Goal: Task Accomplishment & Management: Manage account settings

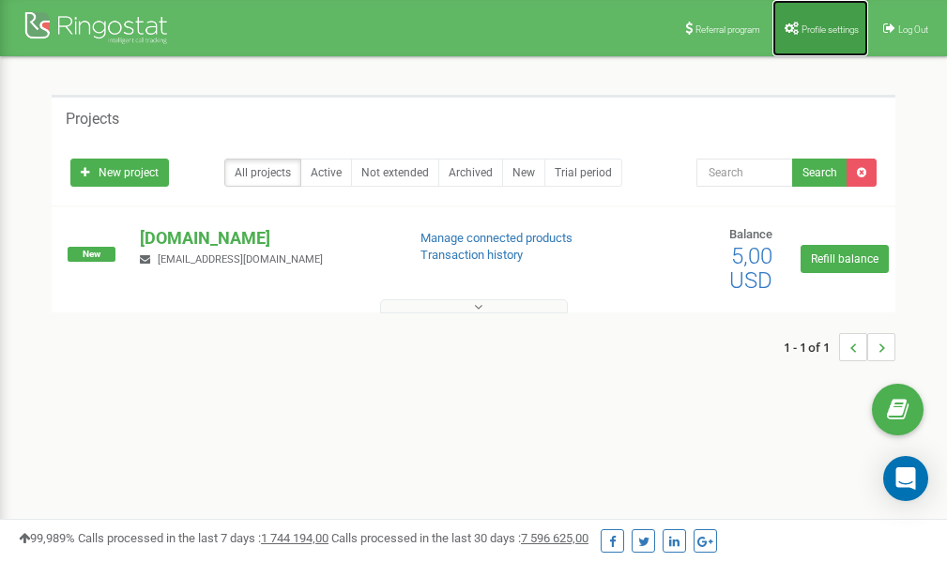
click at [819, 22] on link "Profile settings" at bounding box center [821, 28] width 96 height 56
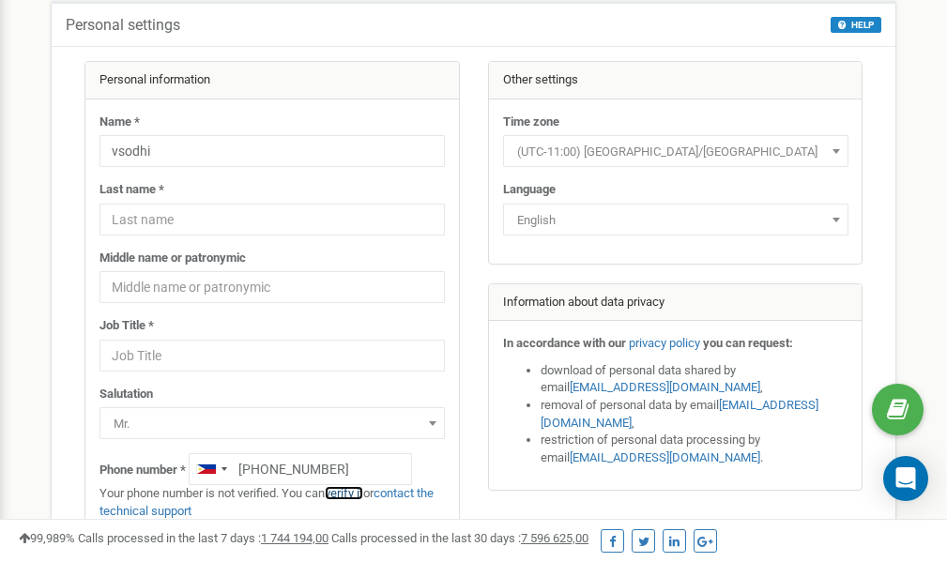
click at [348, 494] on link "verify it" at bounding box center [344, 493] width 38 height 14
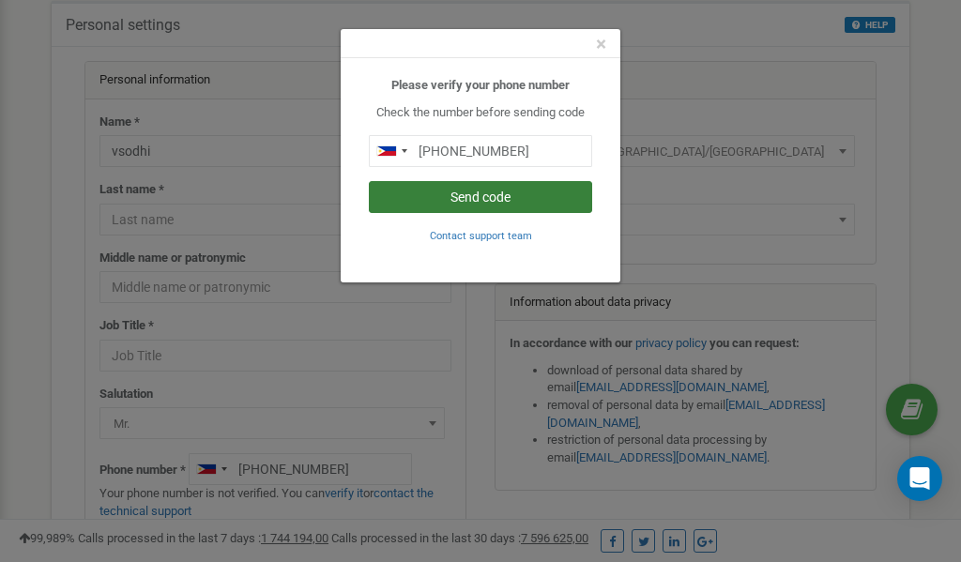
click at [487, 195] on button "Send code" at bounding box center [480, 197] width 223 height 32
